Goal: Transaction & Acquisition: Obtain resource

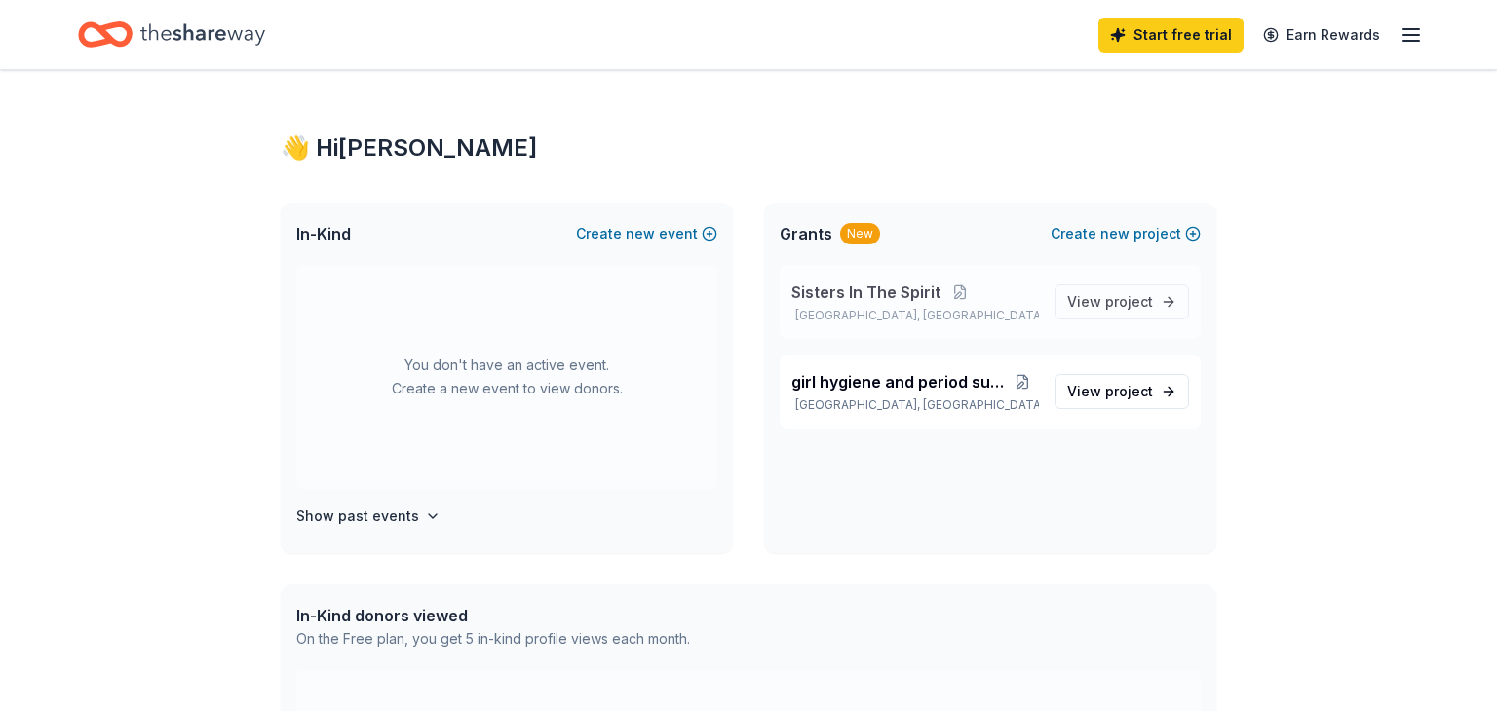
click at [883, 303] on div "Sisters In The Spirit Wadesboro, NC" at bounding box center [915, 302] width 248 height 43
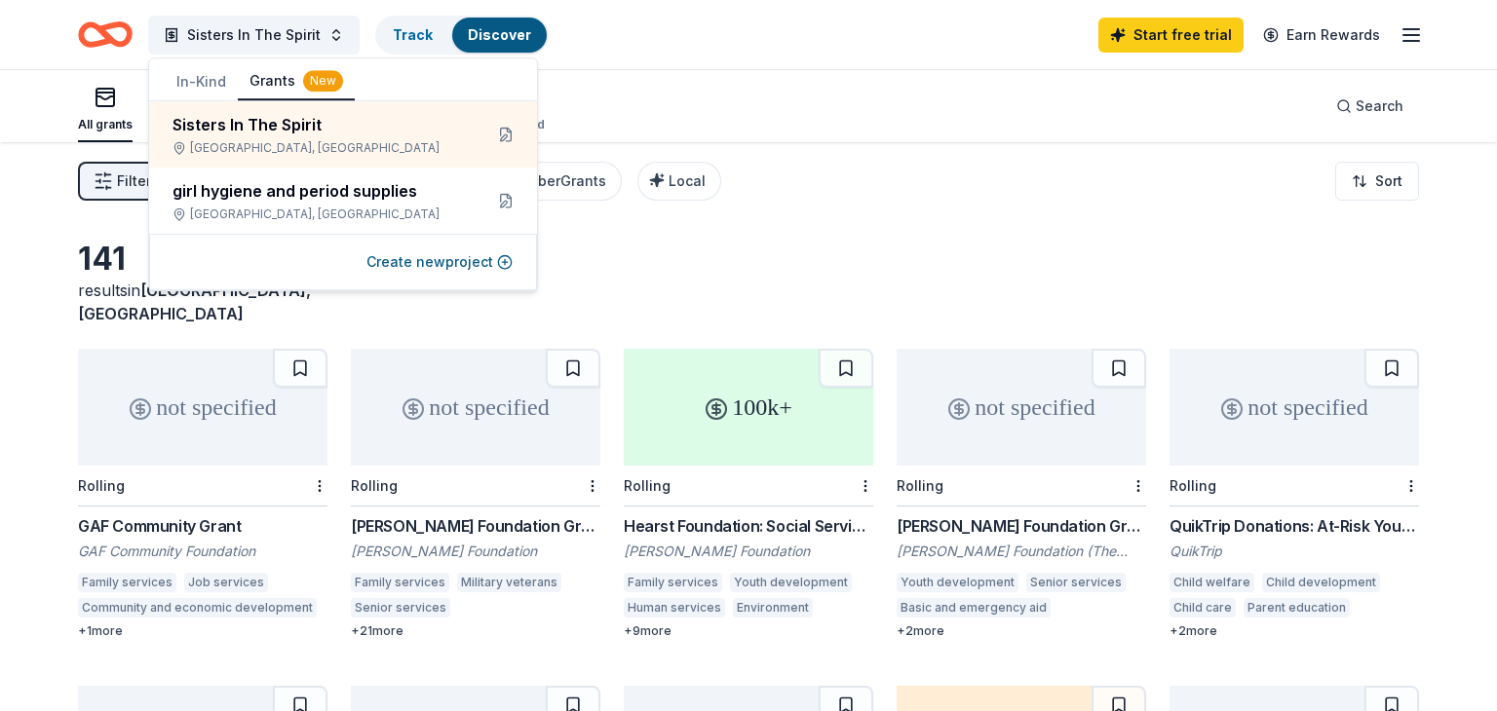
click at [928, 254] on div "141 results in Wadesboro, NC" at bounding box center [748, 283] width 1341 height 86
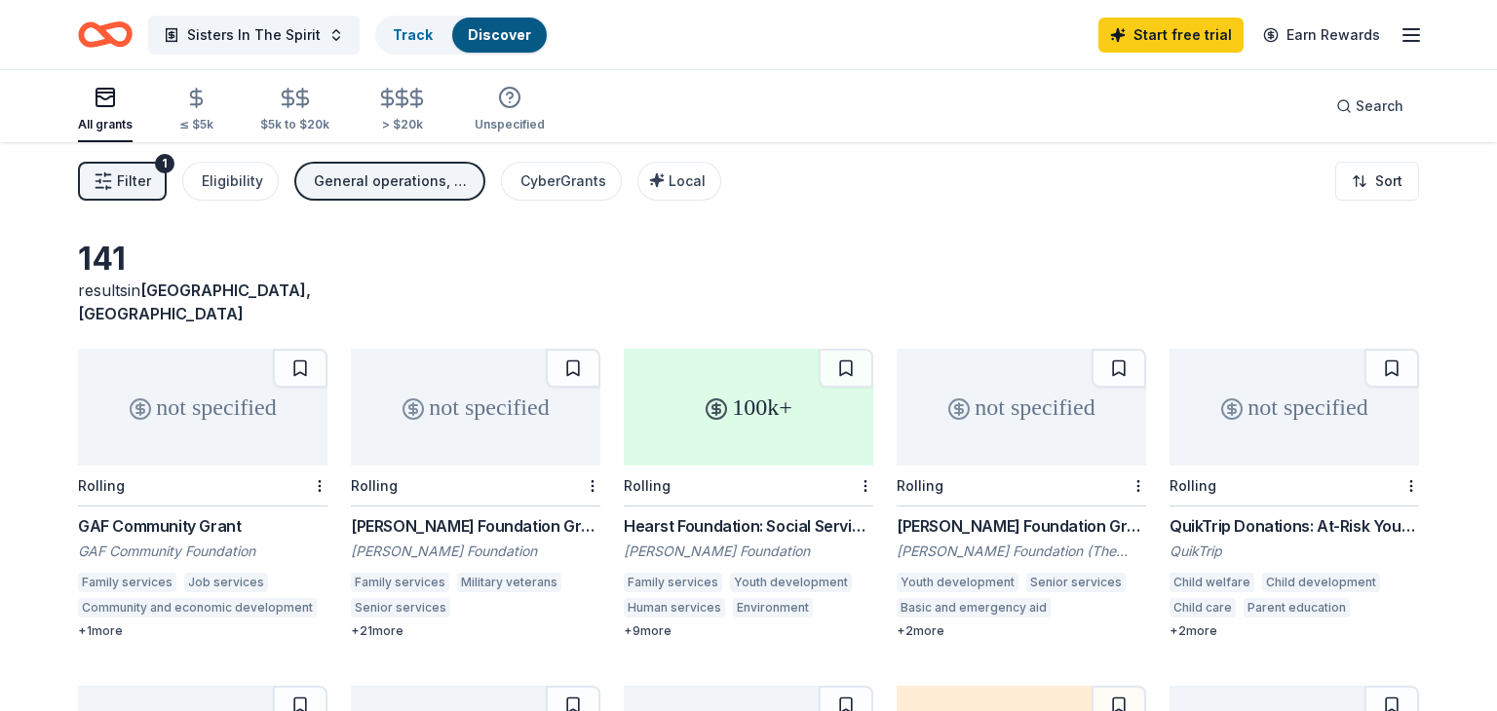
click at [245, 427] on div "not specified" at bounding box center [203, 407] width 250 height 117
click at [199, 573] on div "Job services" at bounding box center [226, 582] width 84 height 19
click at [468, 397] on div "not specified" at bounding box center [476, 407] width 250 height 117
click at [778, 408] on div "100k+" at bounding box center [749, 407] width 250 height 117
click at [980, 415] on div "not specified" at bounding box center [1022, 407] width 250 height 117
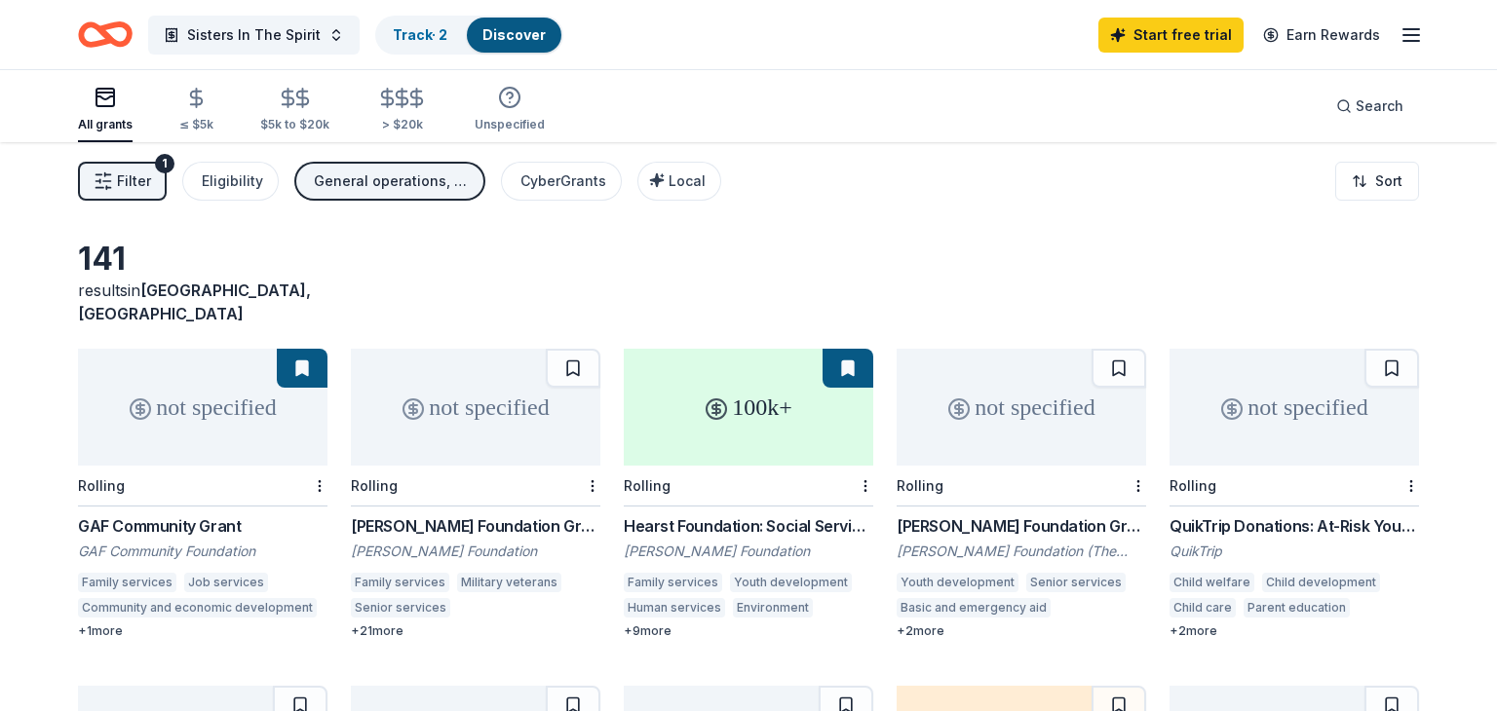
click at [1283, 466] on div "Rolling" at bounding box center [1295, 486] width 250 height 41
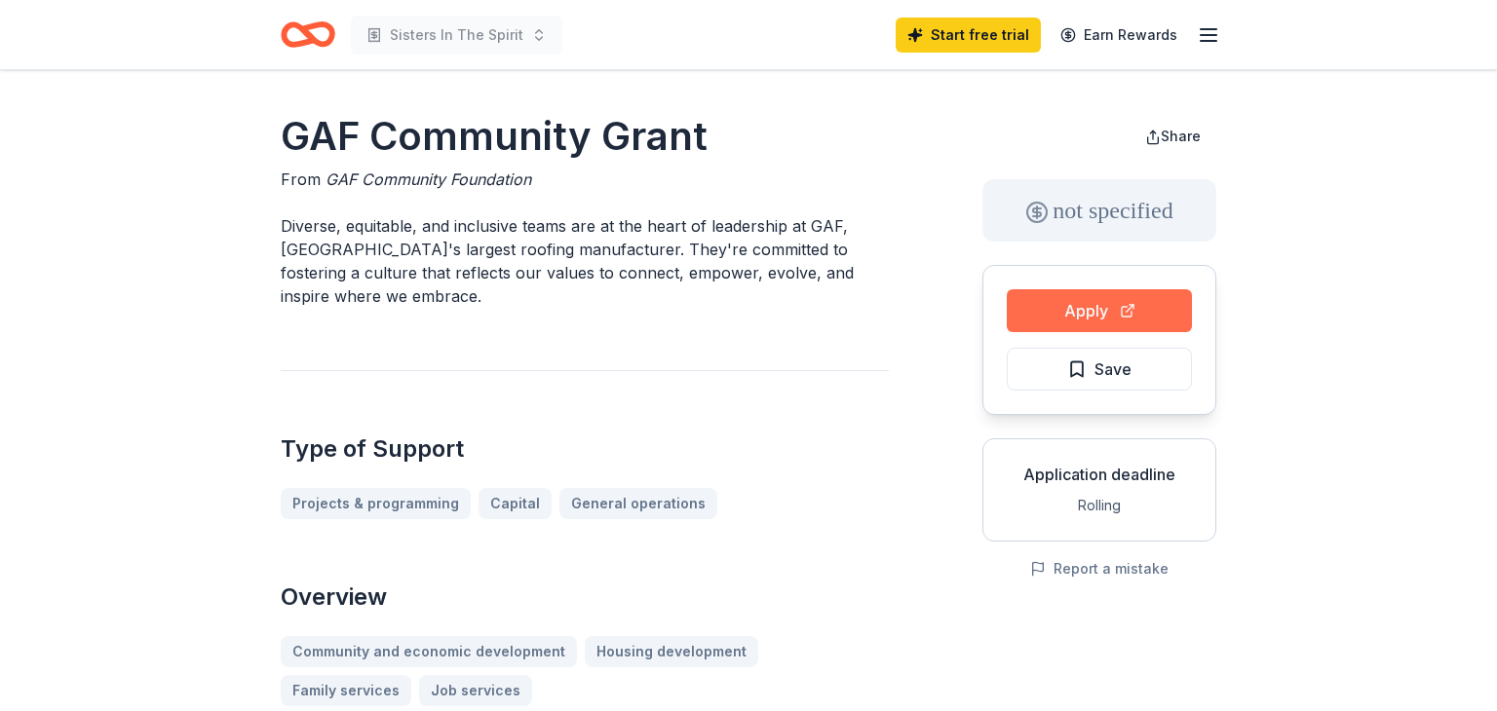
click at [1041, 327] on button "Apply" at bounding box center [1099, 310] width 185 height 43
click at [1078, 370] on span "Save" at bounding box center [1099, 369] width 64 height 25
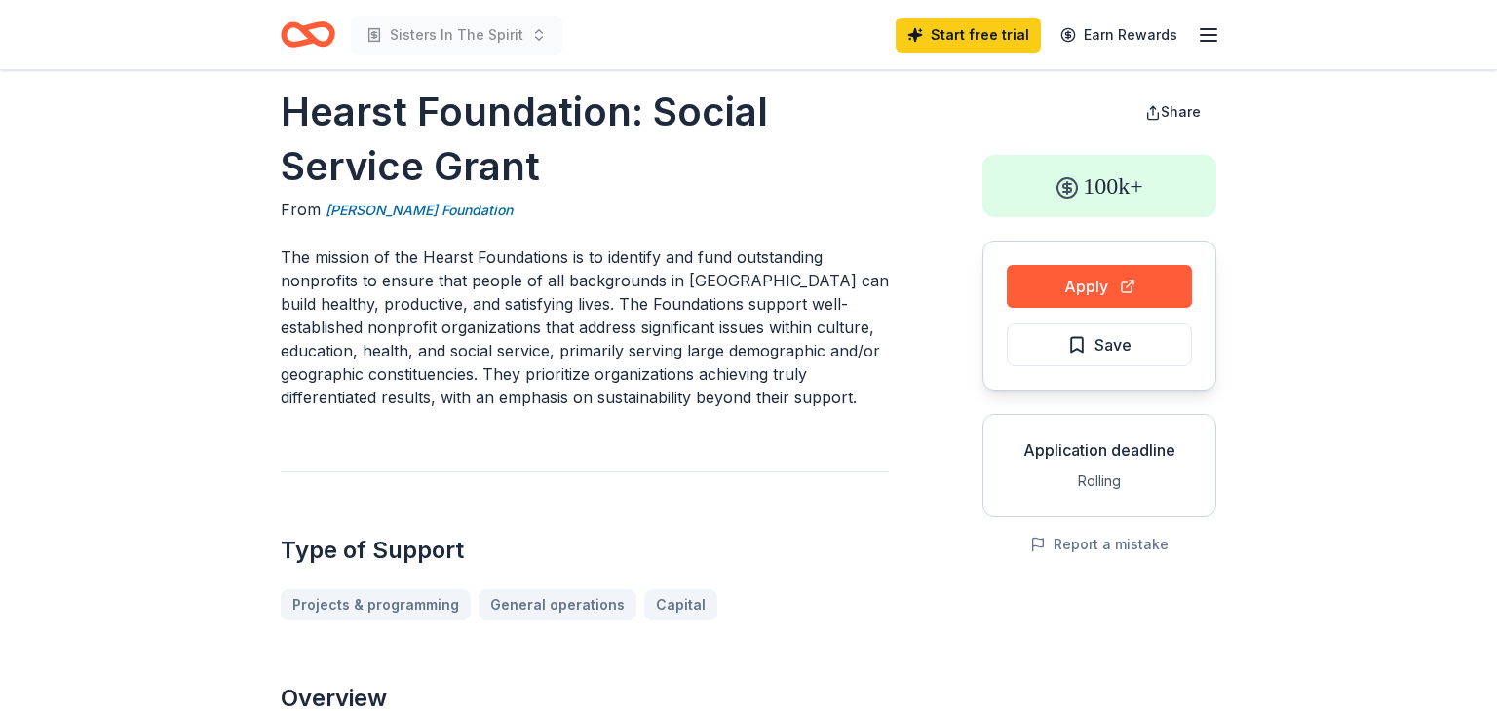
scroll to position [24, 0]
click at [1110, 285] on button "Apply" at bounding box center [1099, 286] width 185 height 43
click at [1076, 341] on span "Save" at bounding box center [1099, 344] width 64 height 25
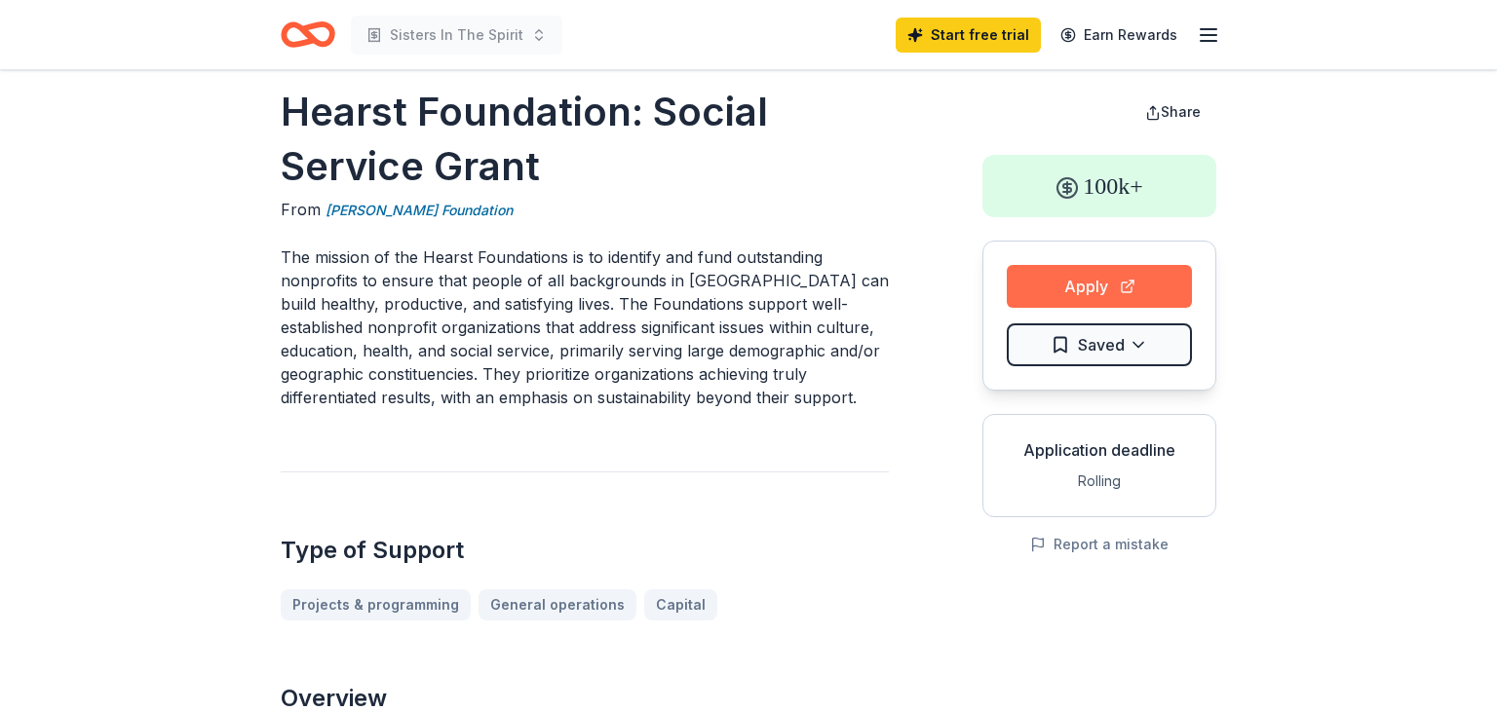
click at [1072, 277] on button "Apply" at bounding box center [1099, 286] width 185 height 43
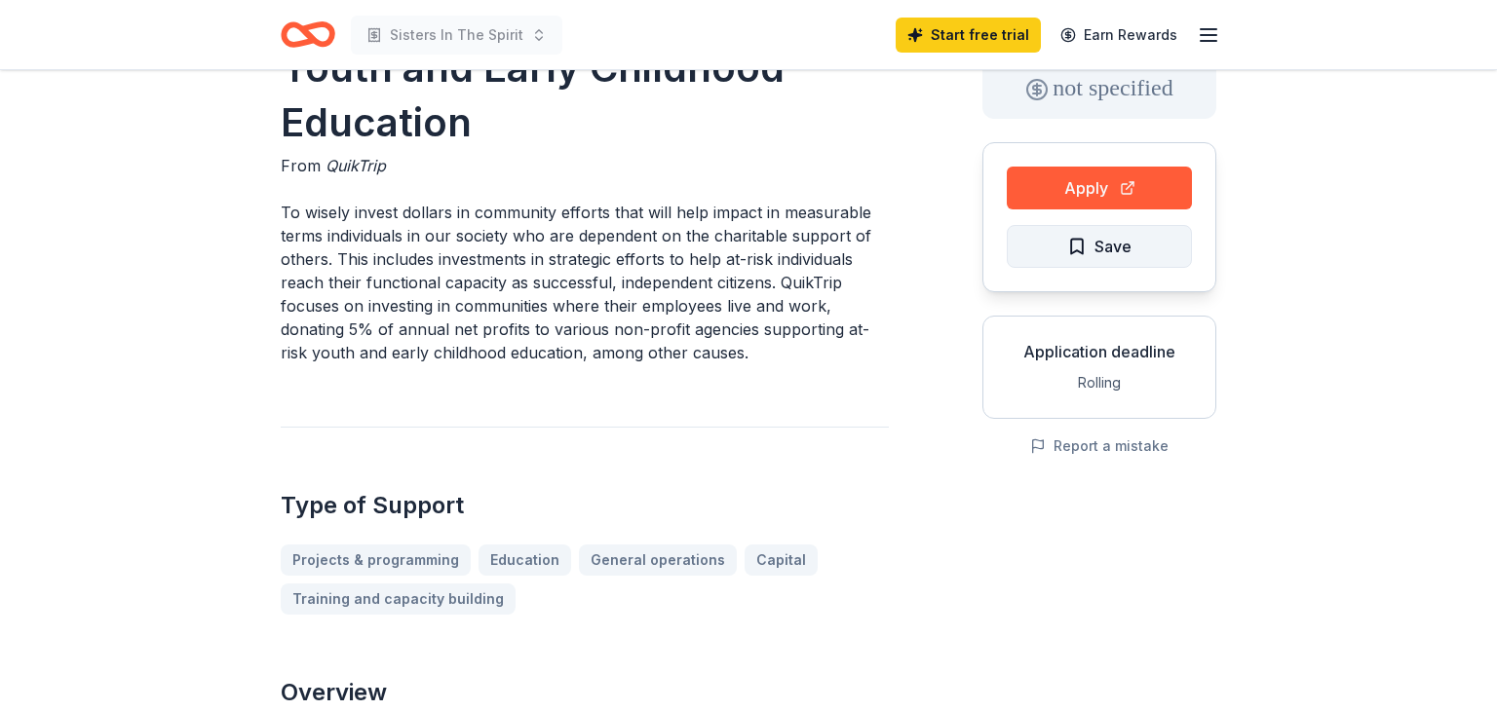
scroll to position [125, 0]
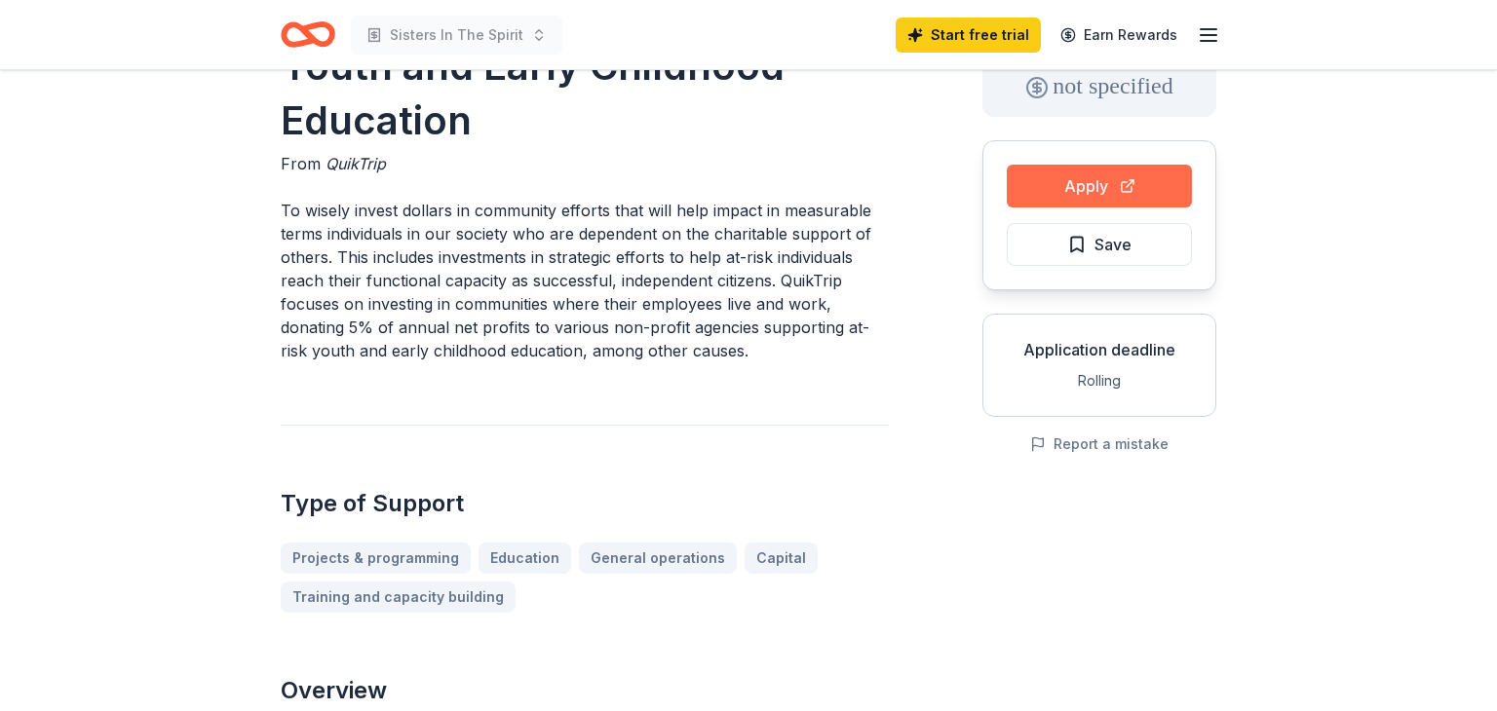
click at [1135, 195] on button "Apply" at bounding box center [1099, 186] width 185 height 43
